Goal: Check status: Check status

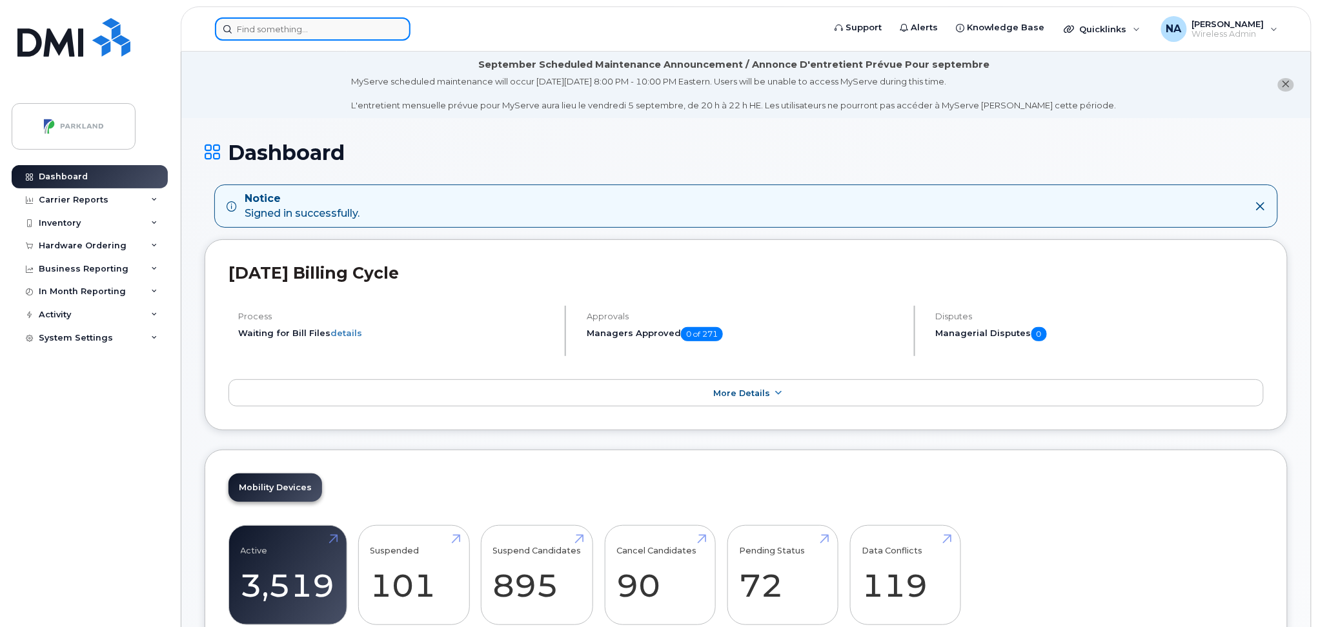
click at [347, 34] on input at bounding box center [313, 28] width 196 height 23
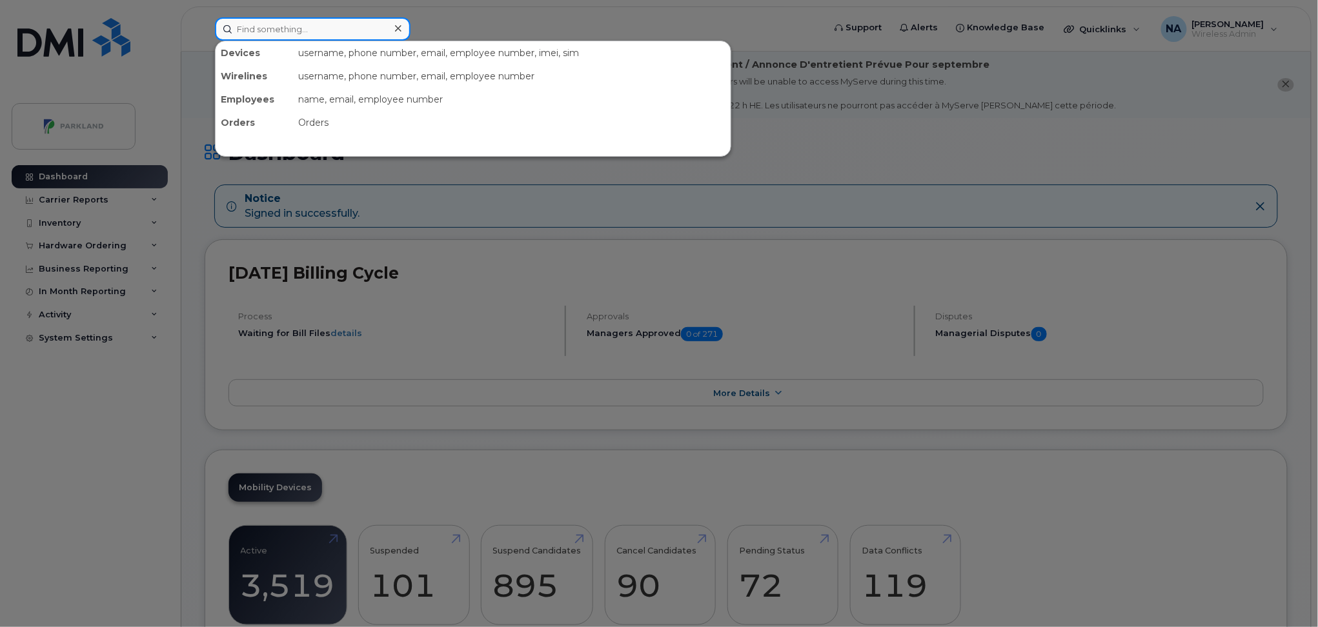
paste input "5878375791"
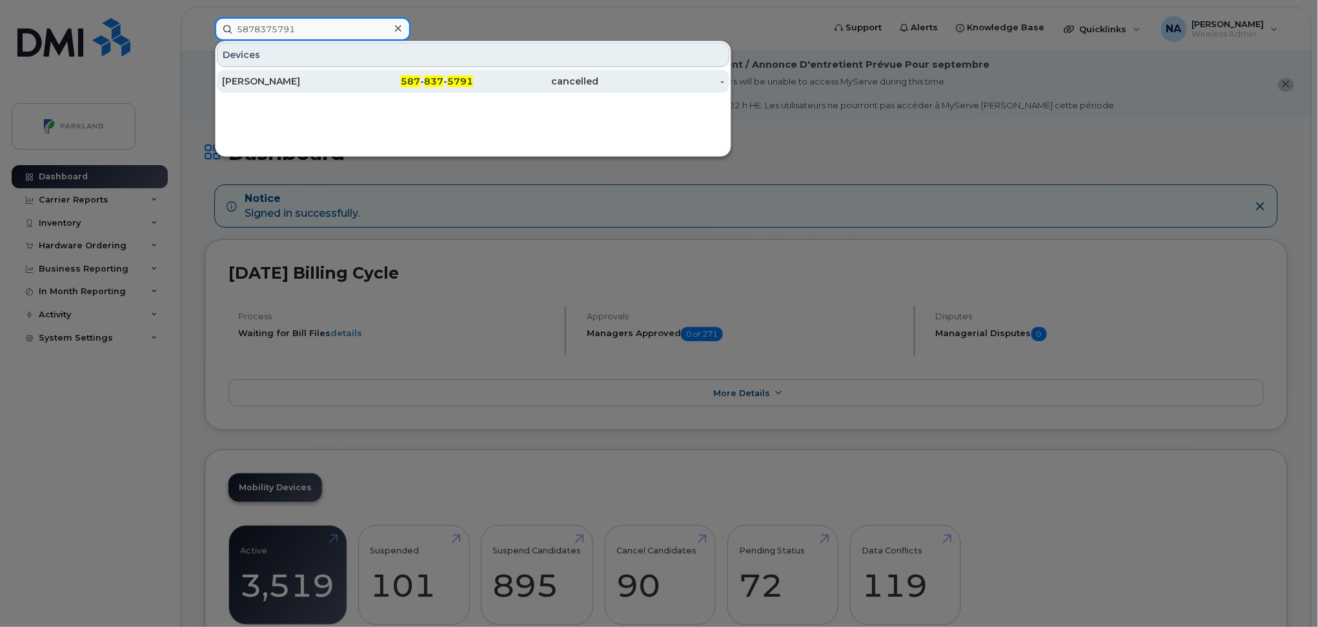
type input "5878375791"
click at [349, 77] on div "587 - 837 - 5791" at bounding box center [411, 81] width 126 height 13
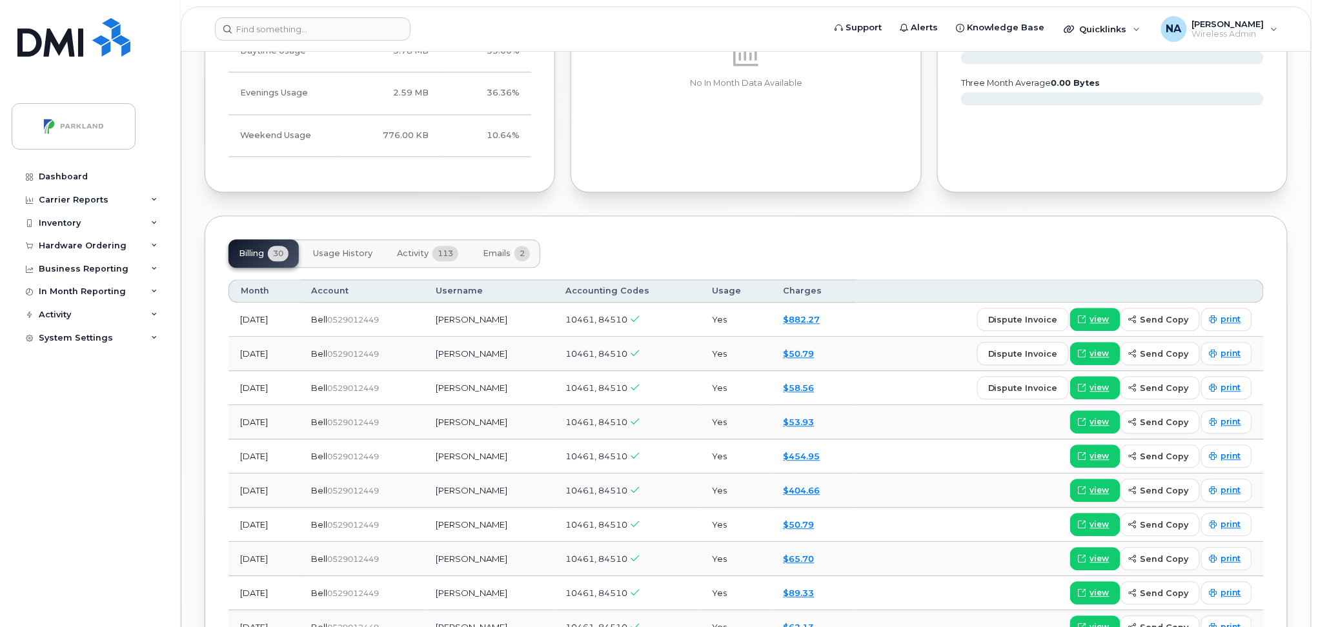
scroll to position [1033, 0]
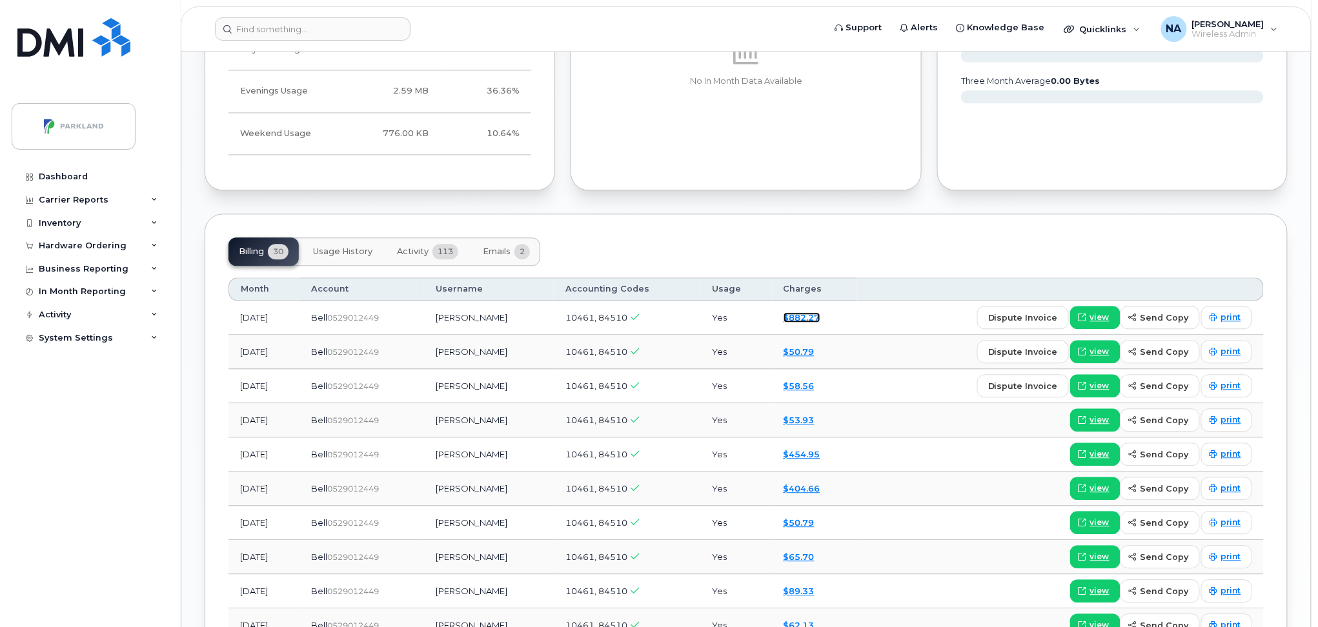
click at [820, 316] on link "$882.27" at bounding box center [802, 317] width 37 height 10
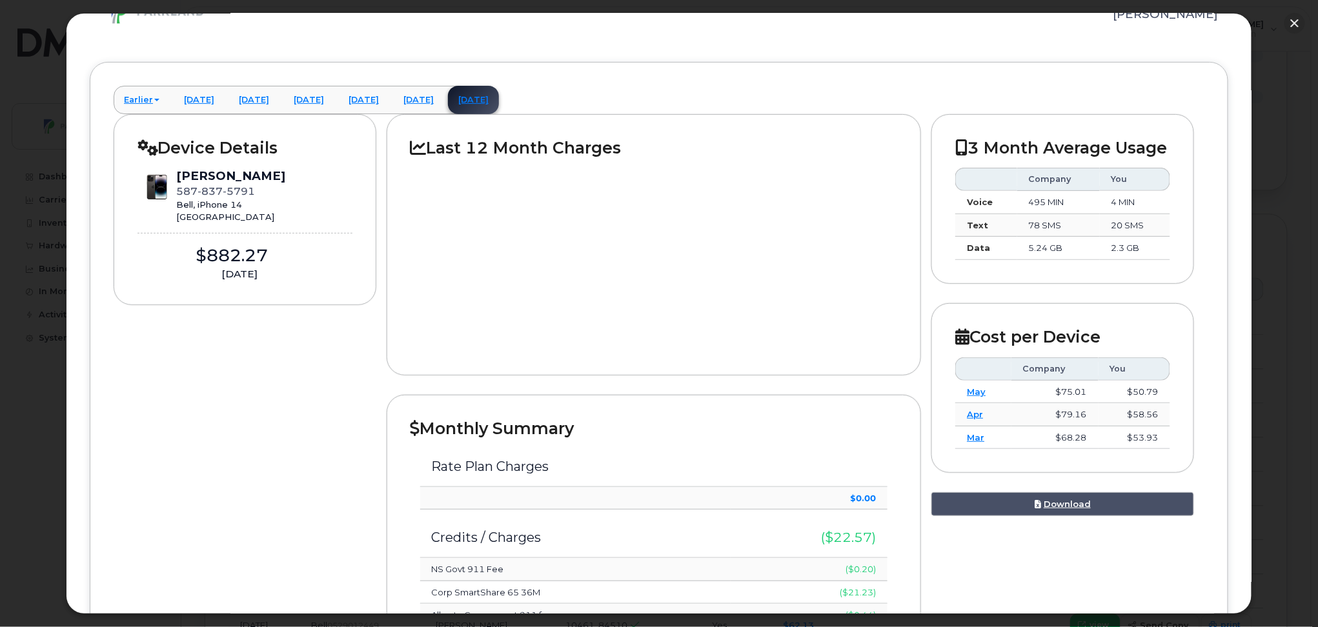
scroll to position [0, 0]
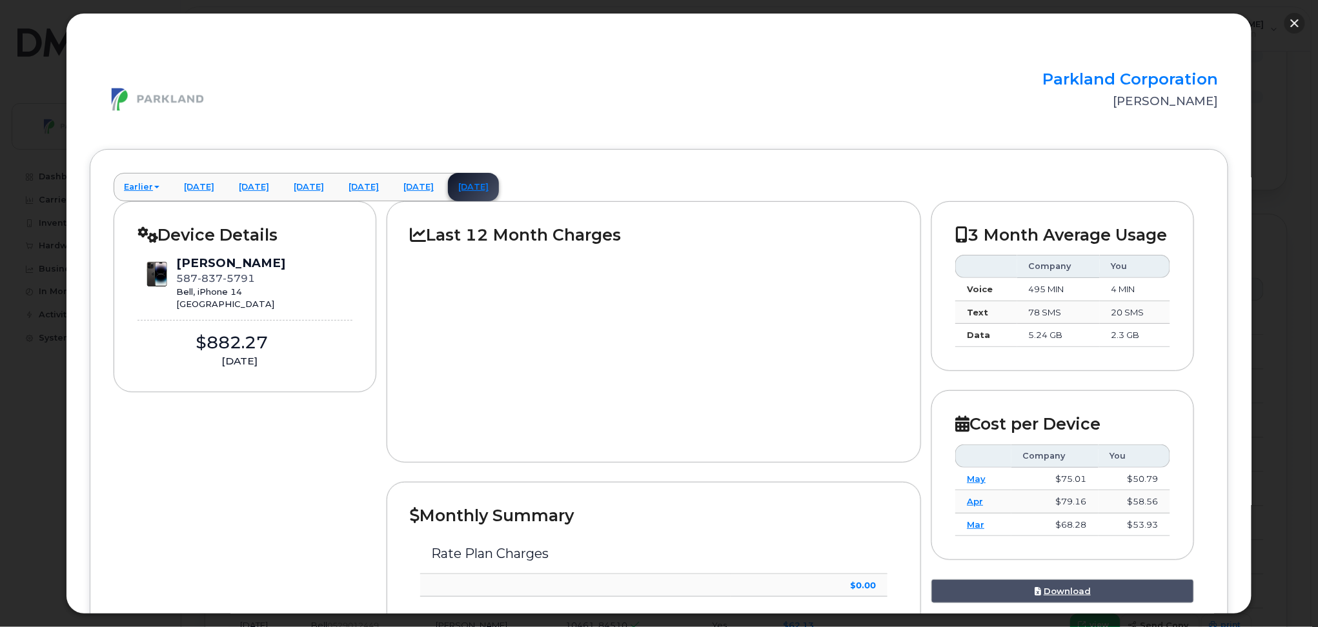
click at [1291, 25] on button "button" at bounding box center [1295, 23] width 21 height 21
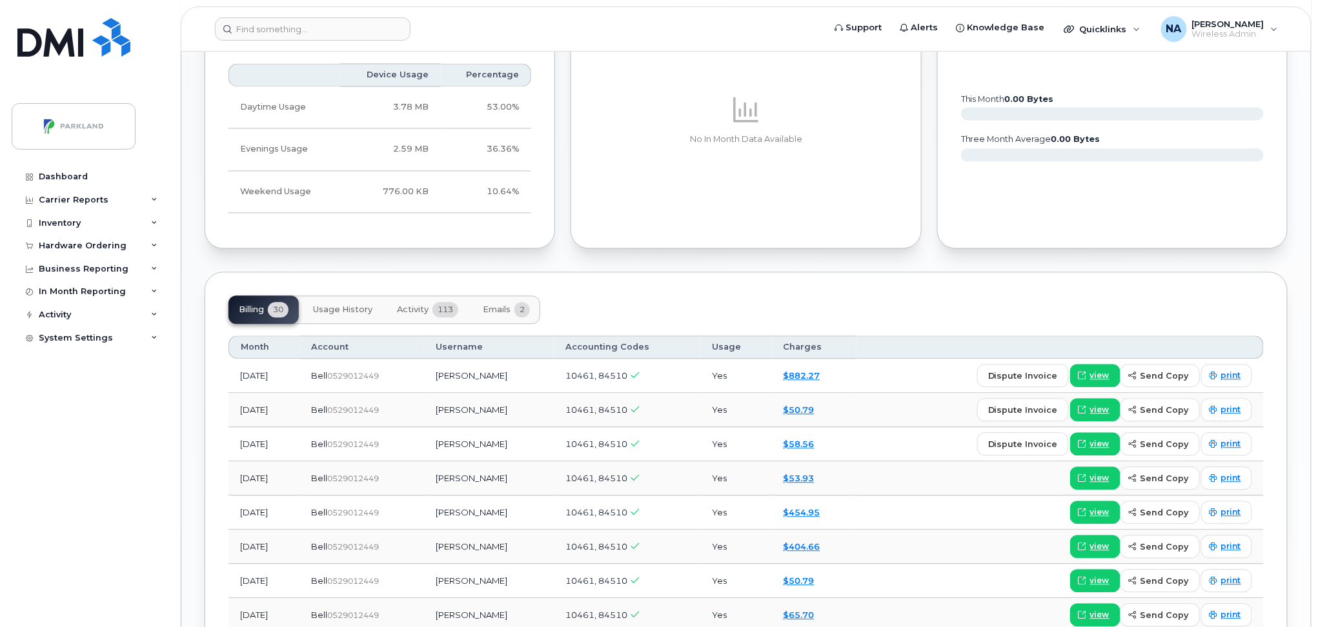
scroll to position [946, 0]
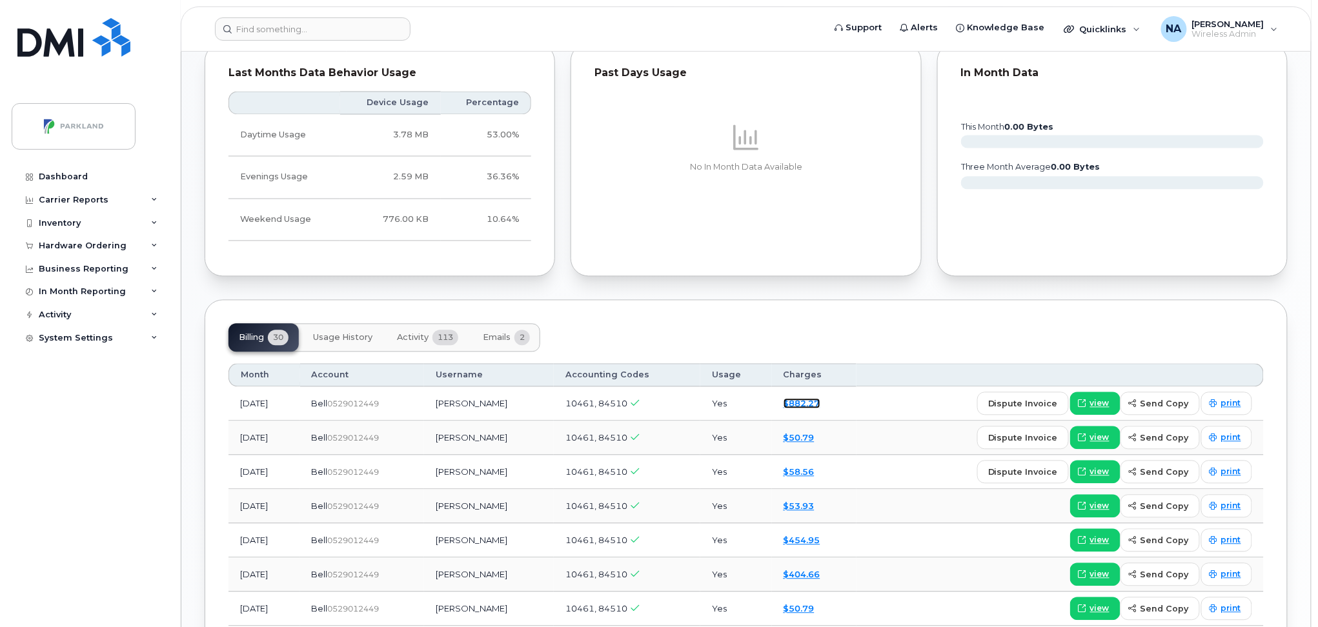
click at [820, 404] on link "$882.27" at bounding box center [802, 404] width 37 height 10
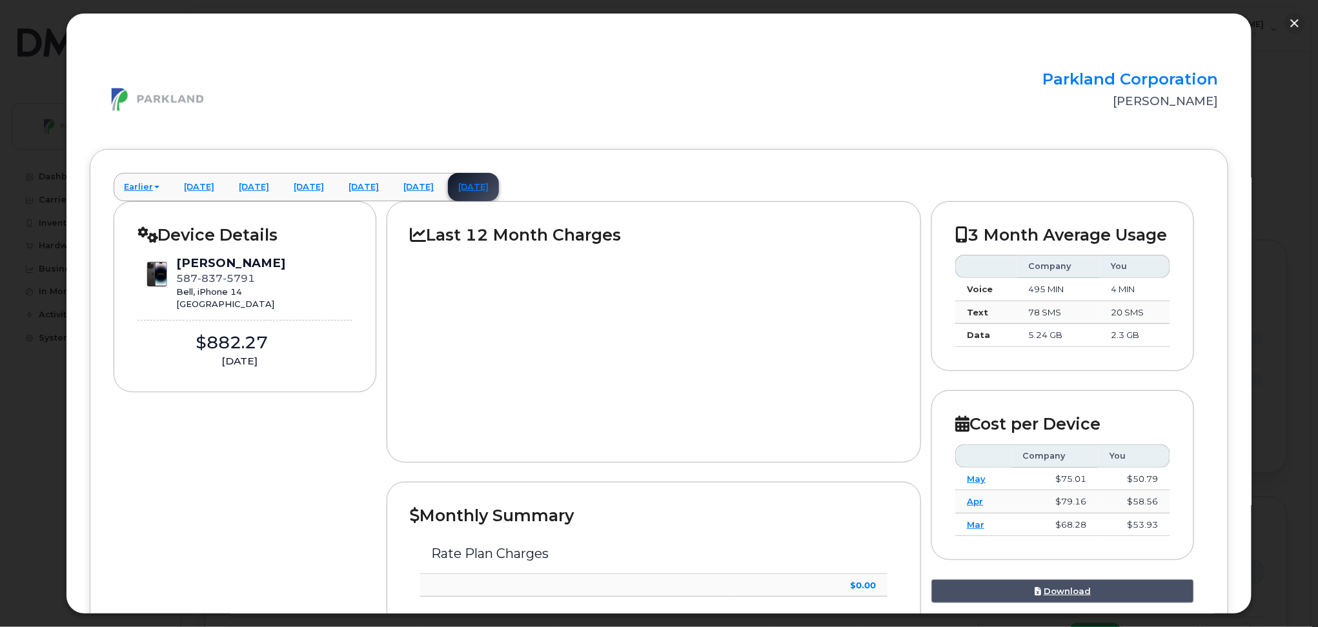
scroll to position [602, 0]
click at [1297, 24] on button "button" at bounding box center [1295, 23] width 21 height 21
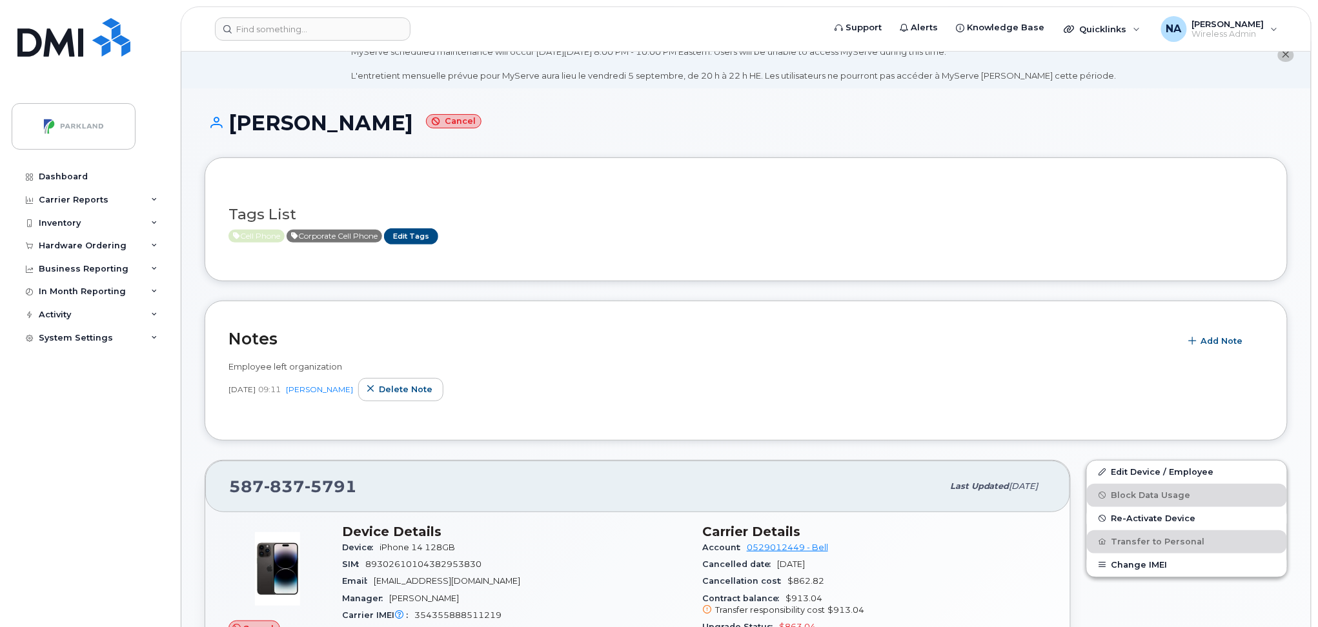
scroll to position [0, 0]
